Goal: Transaction & Acquisition: Obtain resource

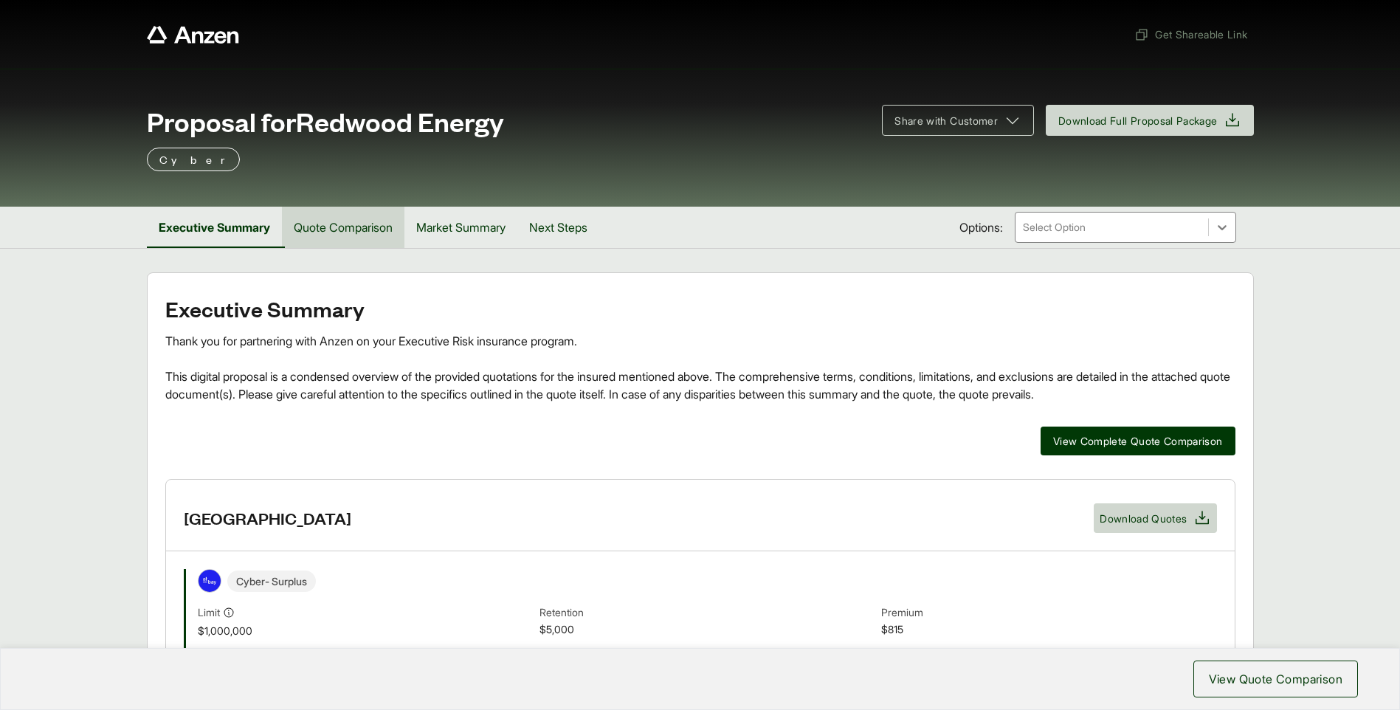
click at [389, 236] on button "Quote Comparison" at bounding box center [343, 227] width 123 height 41
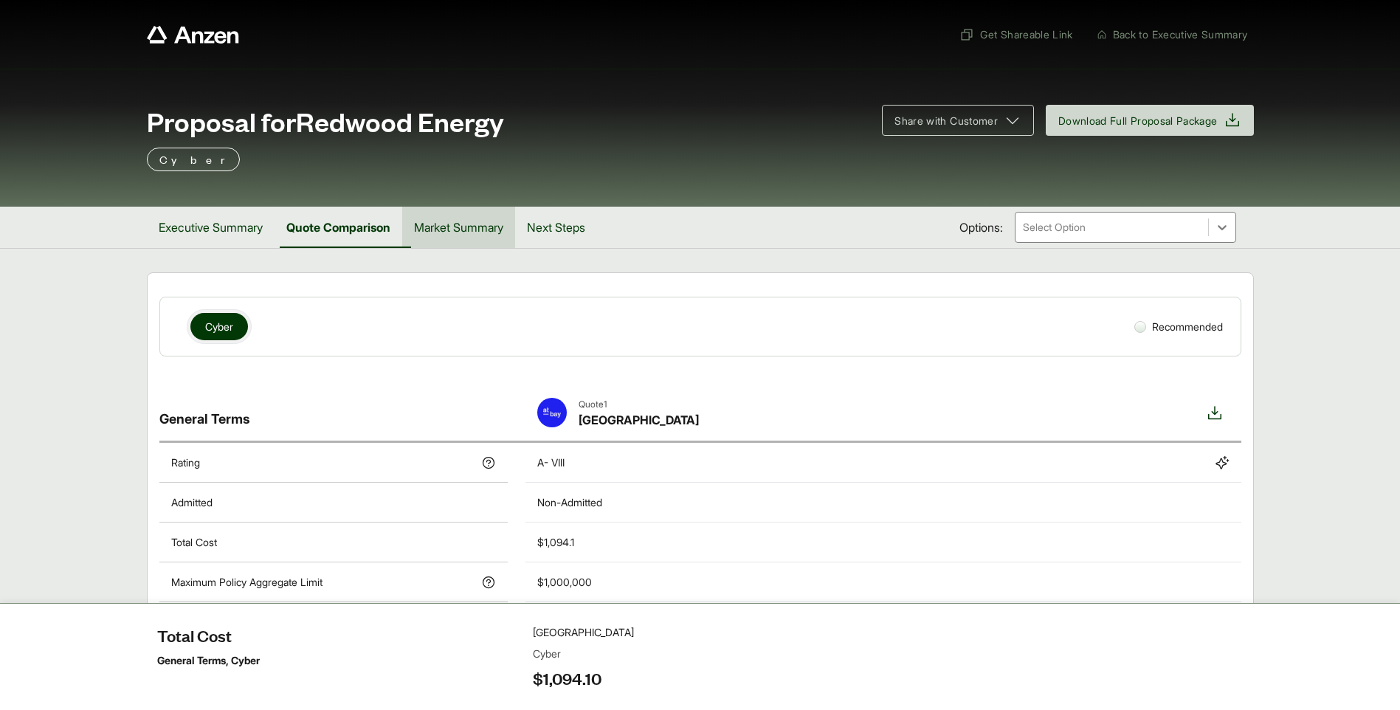
click at [470, 221] on button "Market Summary" at bounding box center [458, 227] width 113 height 41
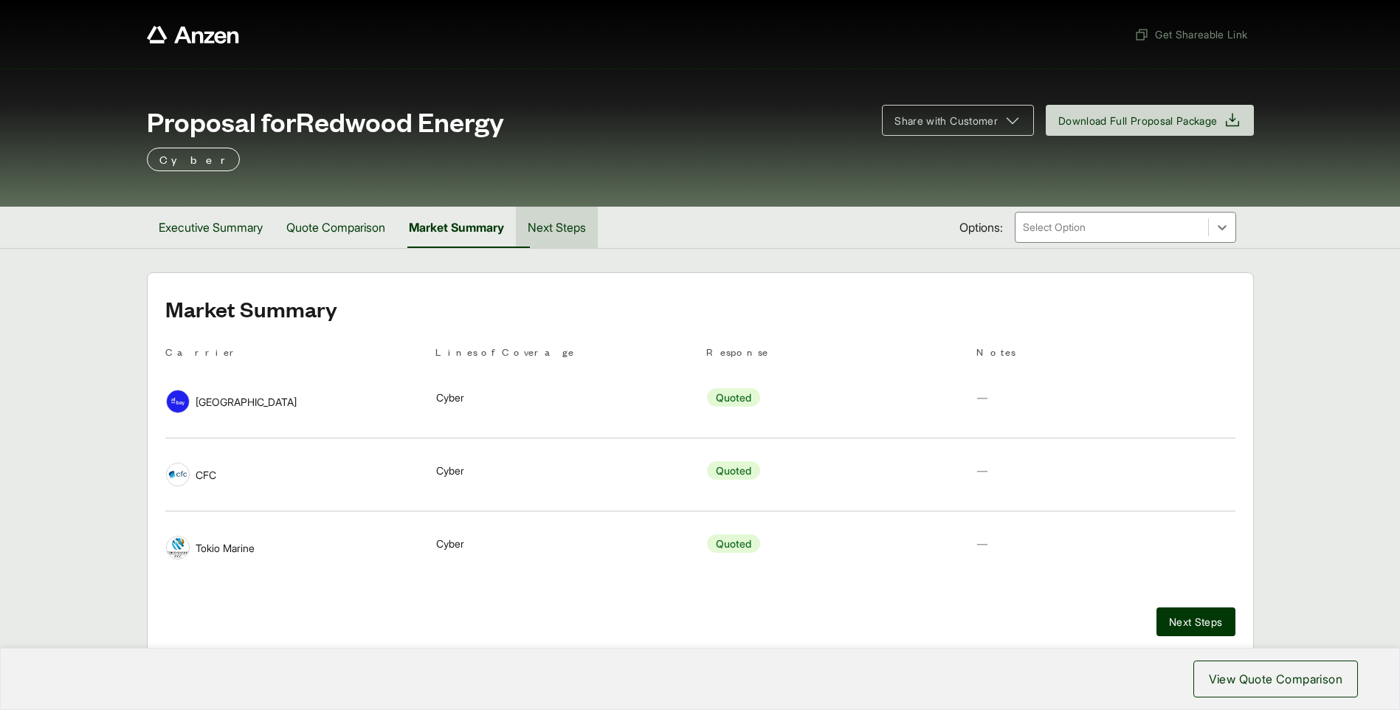
click at [582, 236] on button "Next Steps" at bounding box center [557, 227] width 82 height 41
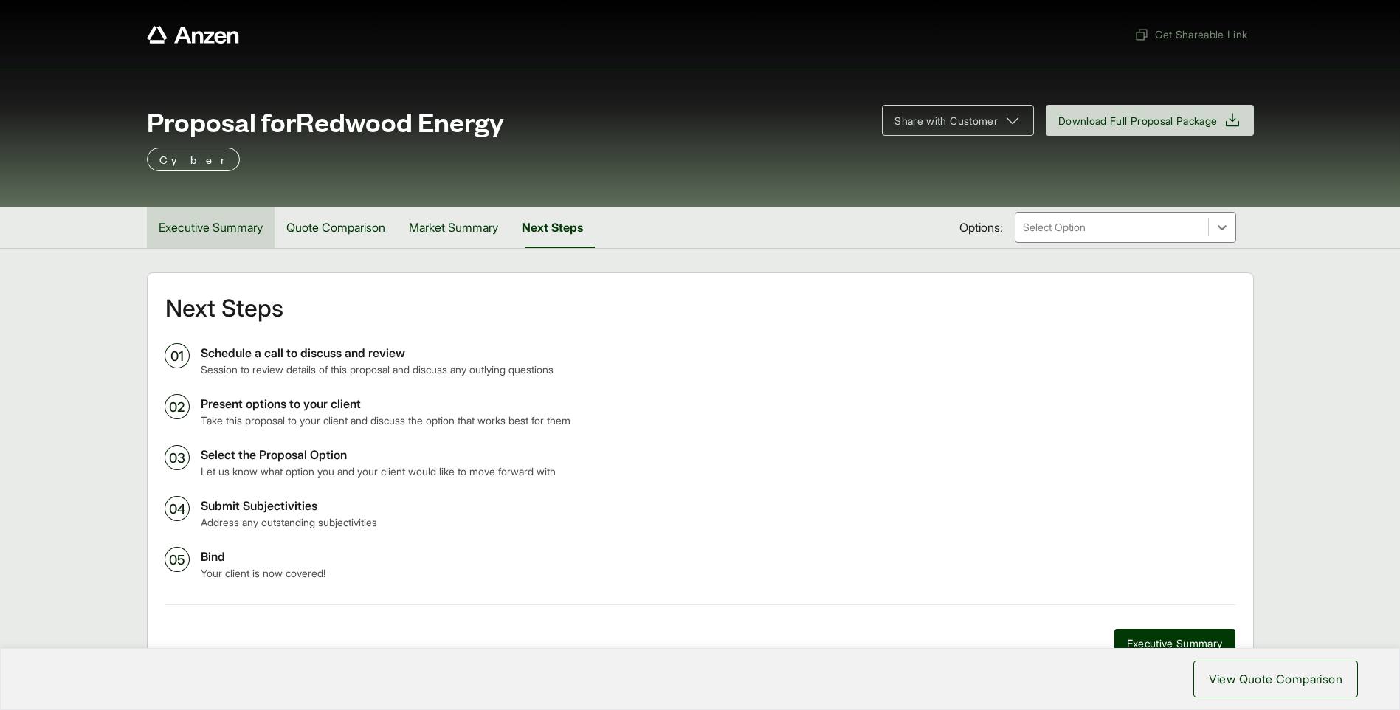
click at [187, 224] on button "Executive Summary" at bounding box center [211, 227] width 128 height 41
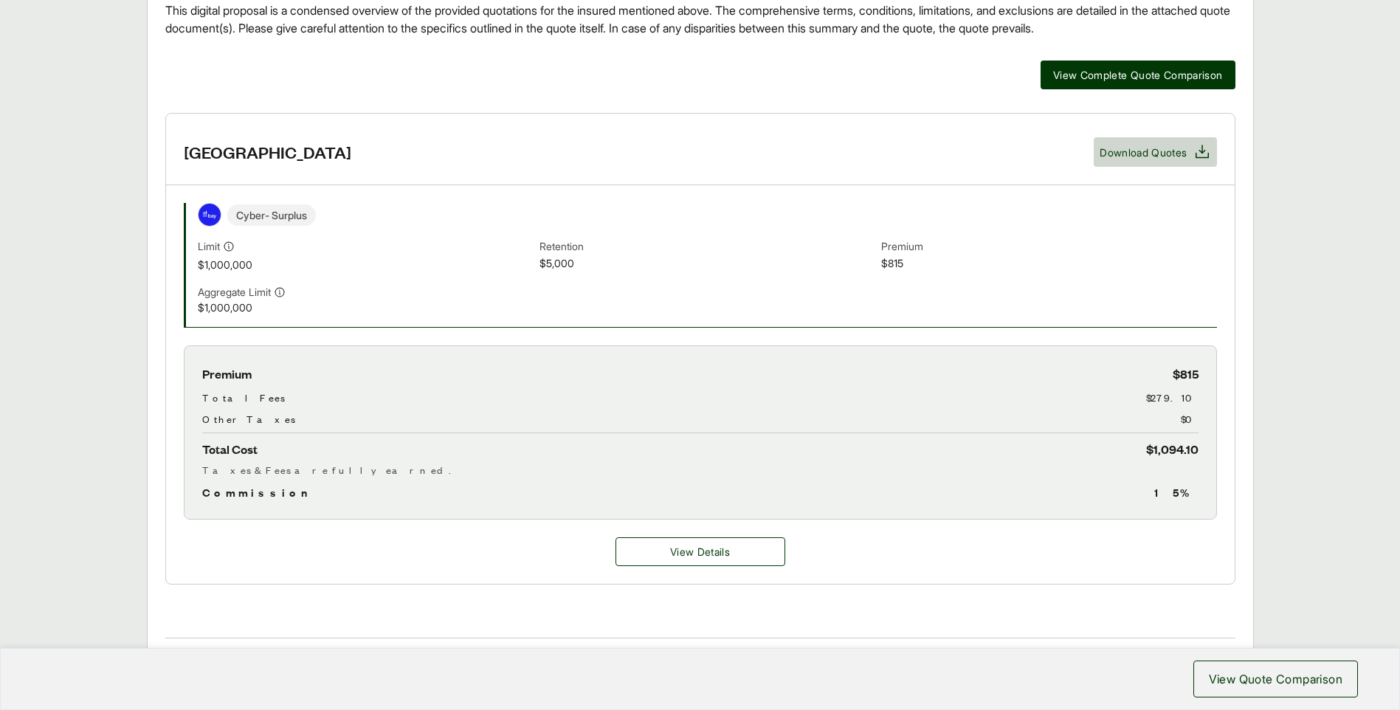
scroll to position [399, 0]
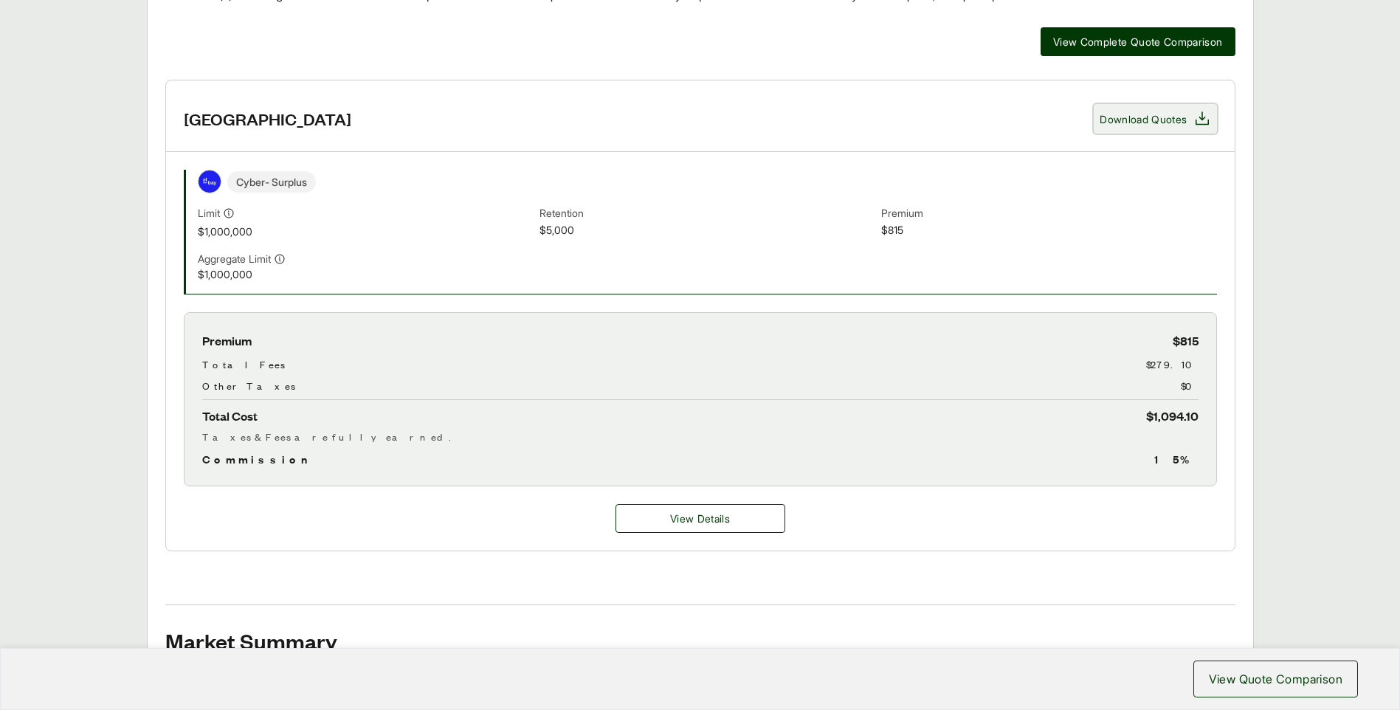
click at [1172, 111] on button "Download Quotes" at bounding box center [1155, 119] width 123 height 30
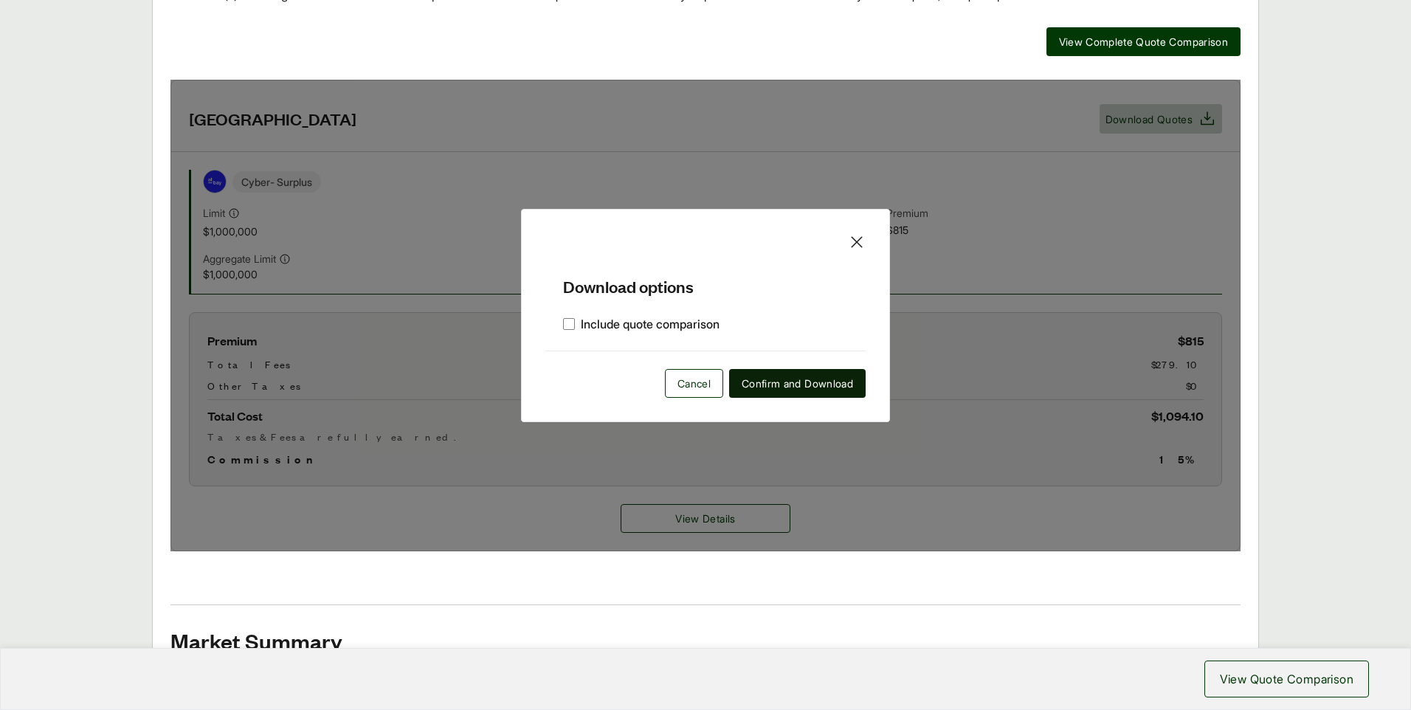
click at [791, 390] on span "Confirm and Download" at bounding box center [797, 383] width 111 height 15
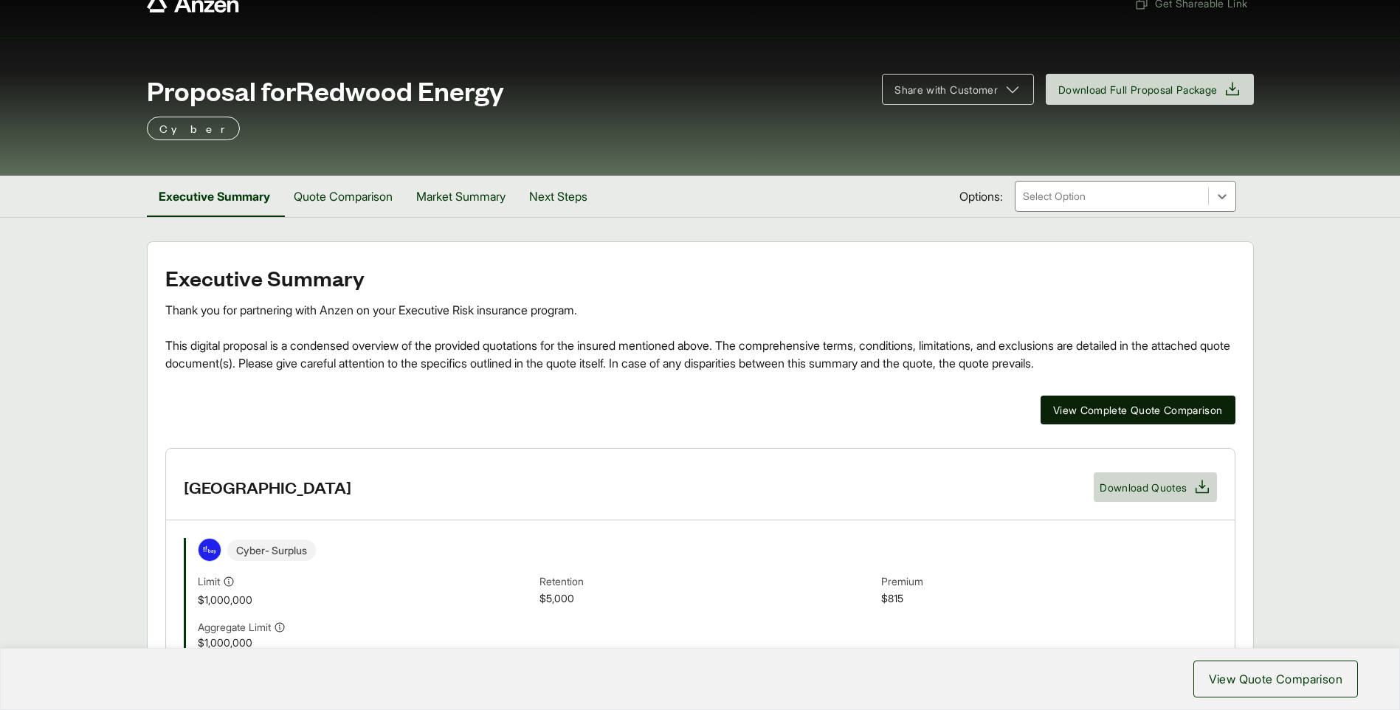
scroll to position [0, 0]
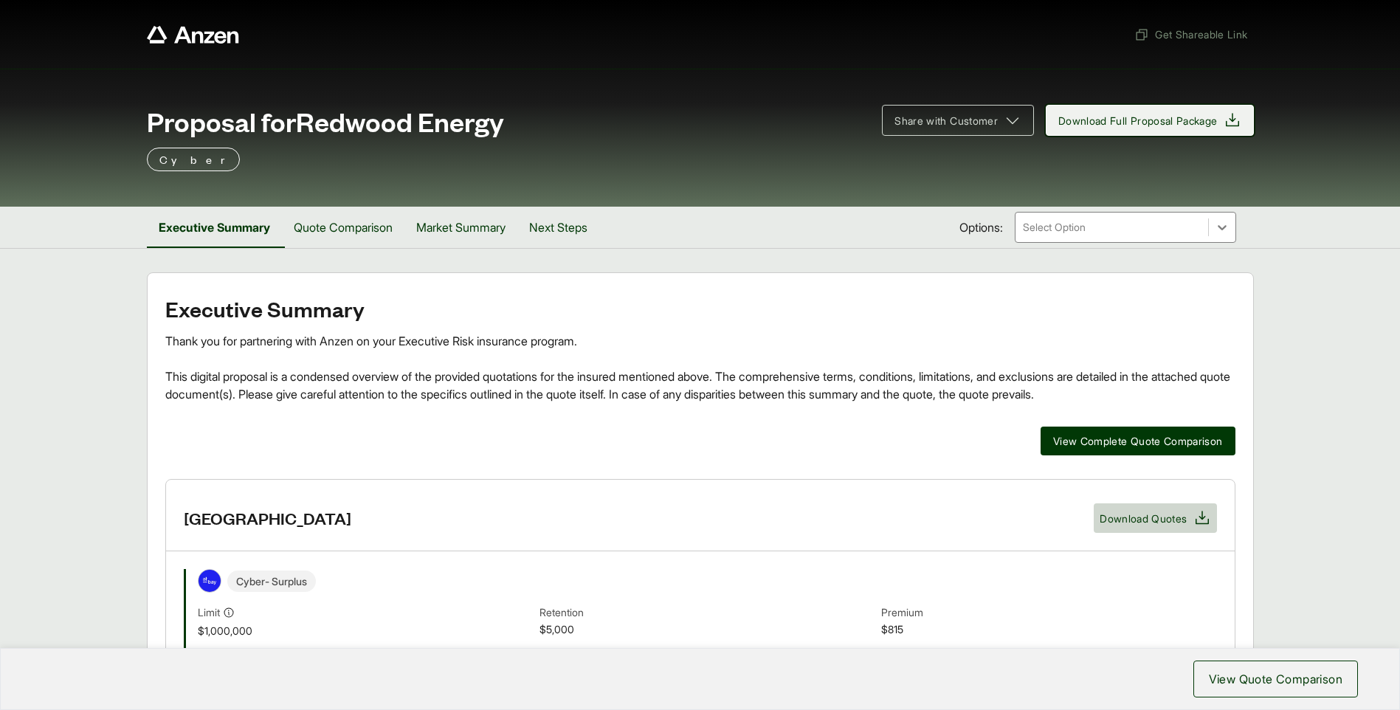
click at [1129, 120] on span "Download Full Proposal Package" at bounding box center [1137, 120] width 159 height 15
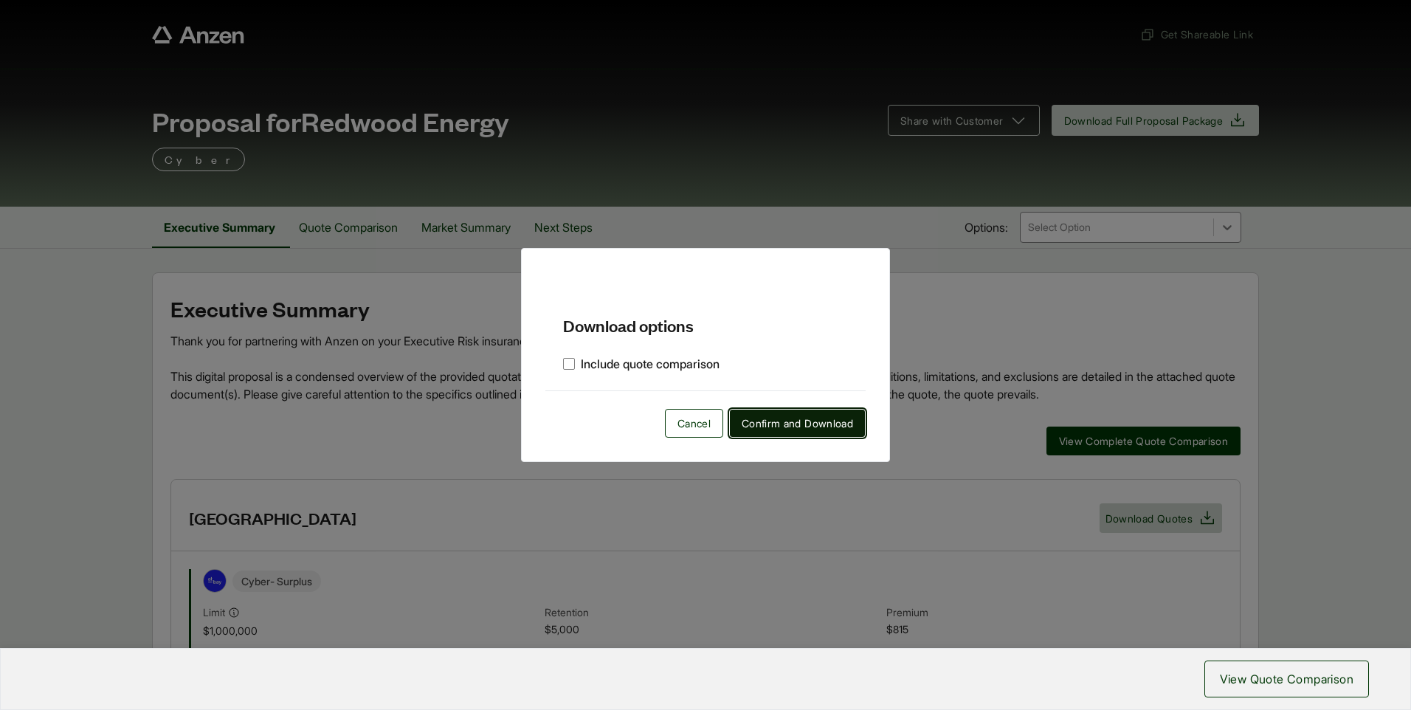
click at [811, 427] on span "Confirm and Download" at bounding box center [797, 423] width 111 height 15
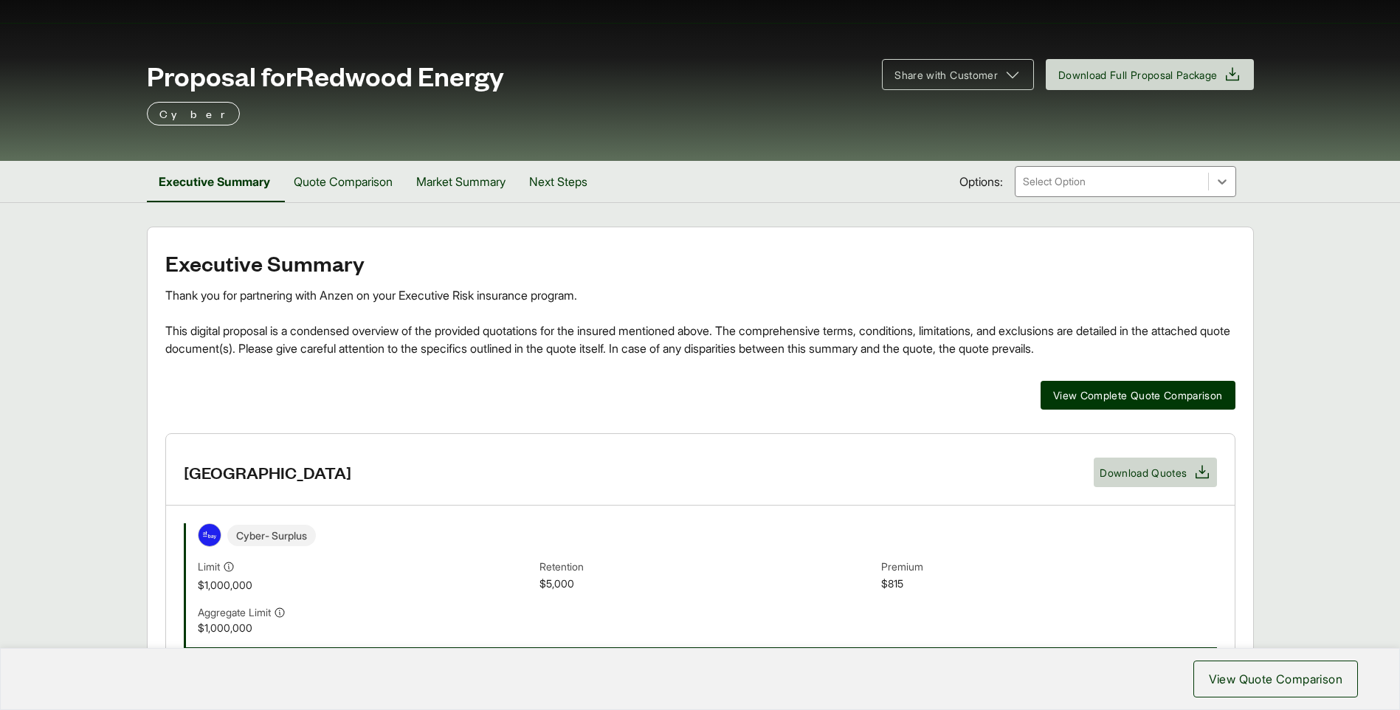
scroll to position [44, 0]
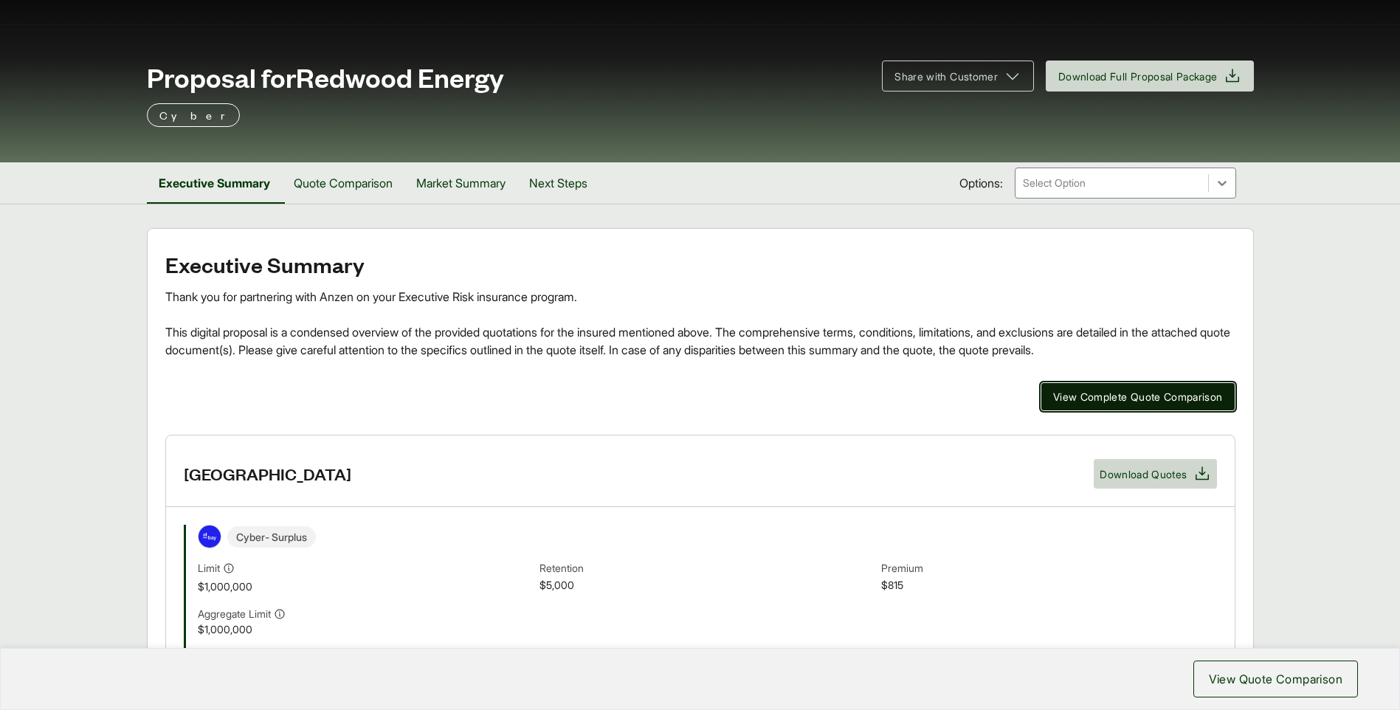
click at [696, 301] on span "View Complete Quote Comparison" at bounding box center [1138, 396] width 170 height 15
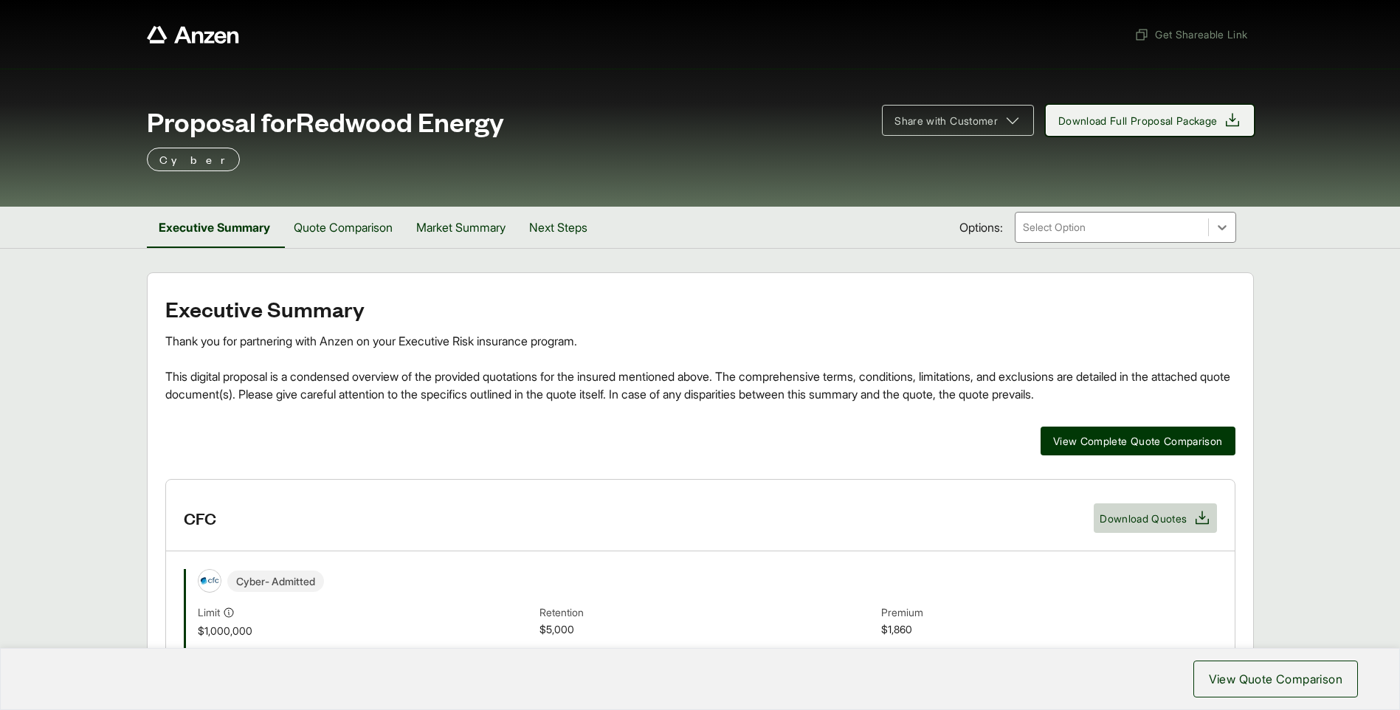
click at [1114, 120] on span "Download Full Proposal Package" at bounding box center [1137, 120] width 159 height 15
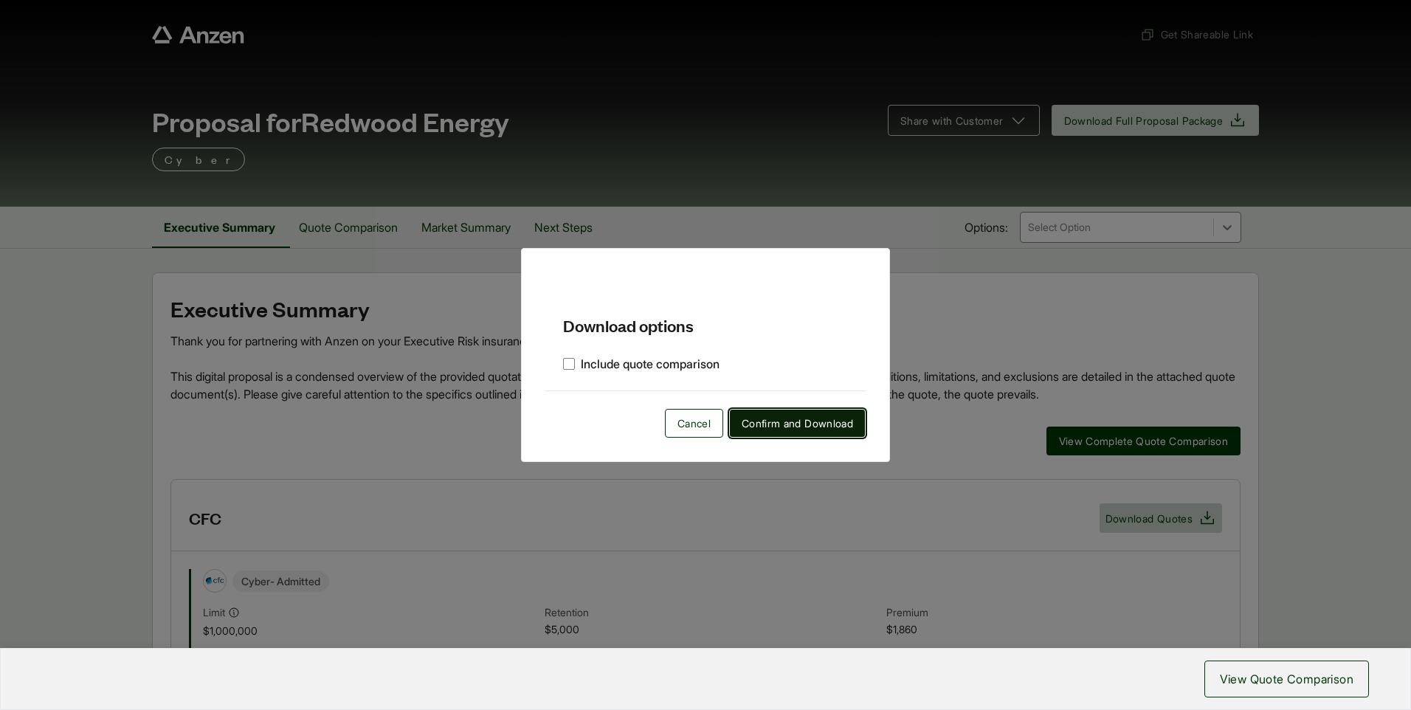
click at [810, 418] on span "Confirm and Download" at bounding box center [797, 423] width 111 height 15
